Goal: Information Seeking & Learning: Find specific fact

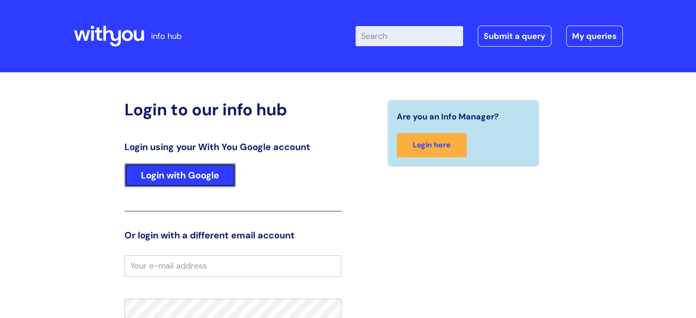
click at [221, 173] on link "Login with Google" at bounding box center [179, 175] width 111 height 24
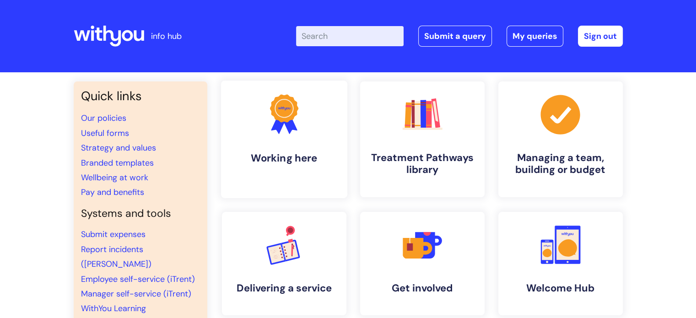
click at [286, 153] on h4 "Working here" at bounding box center [284, 158] width 112 height 12
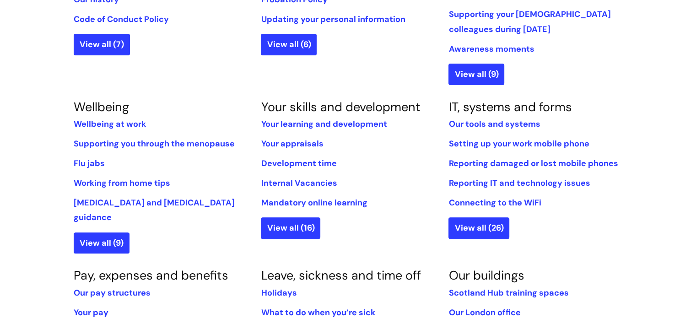
scroll to position [366, 0]
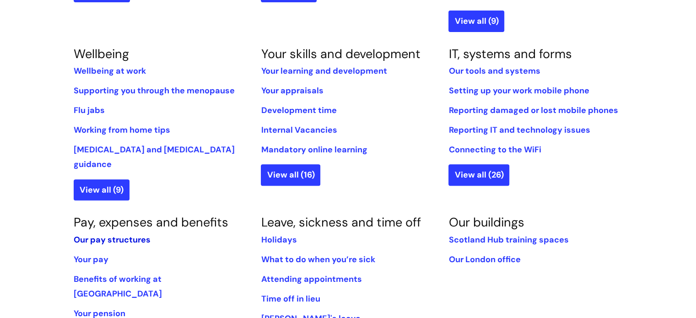
click at [104, 234] on link "Our pay structures" at bounding box center [112, 239] width 77 height 11
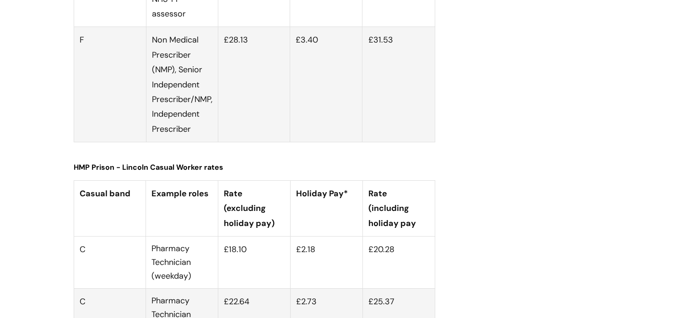
scroll to position [3540, 0]
